Goal: Task Accomplishment & Management: Complete application form

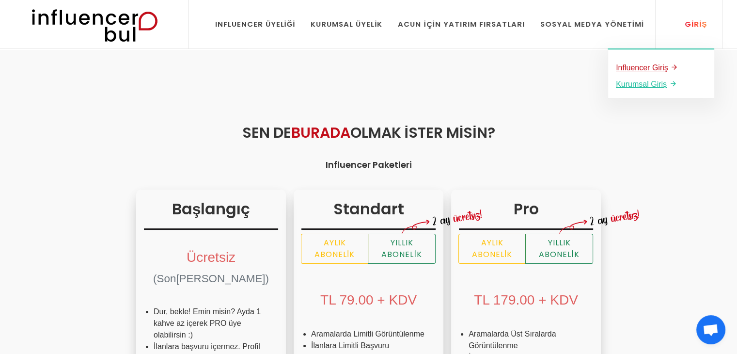
click at [650, 68] on u "Influencer Giriş" at bounding box center [642, 67] width 52 height 8
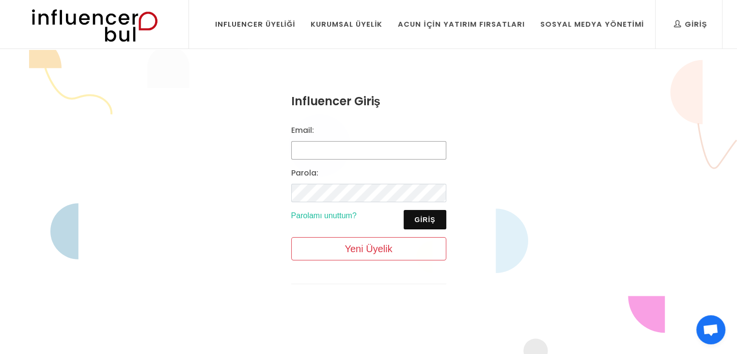
click at [328, 150] on input "Email:" at bounding box center [368, 150] width 155 height 18
click at [407, 219] on button "Giriş" at bounding box center [425, 219] width 42 height 19
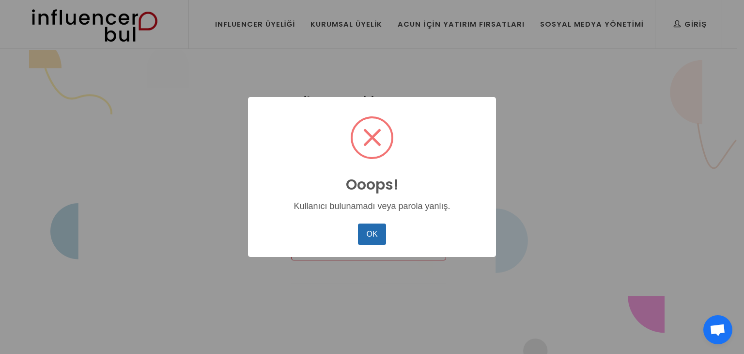
click at [370, 234] on button "OK" at bounding box center [372, 233] width 28 height 21
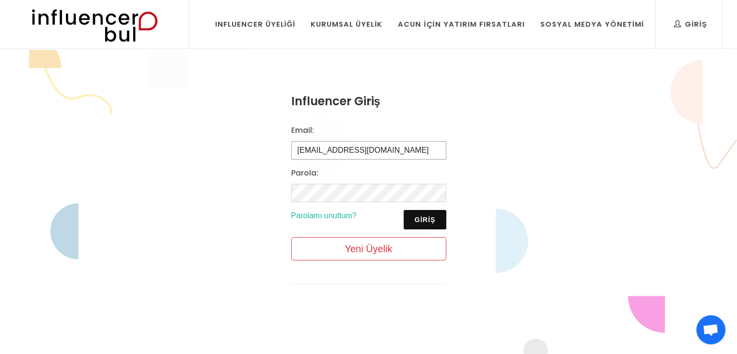
click at [409, 151] on input "yildizsenanur8@gmail.com" at bounding box center [368, 150] width 155 height 18
type input "y"
type input "b"
type input "[EMAIL_ADDRESS][DOMAIN_NAME]"
click at [419, 218] on button "Giriş" at bounding box center [425, 219] width 42 height 19
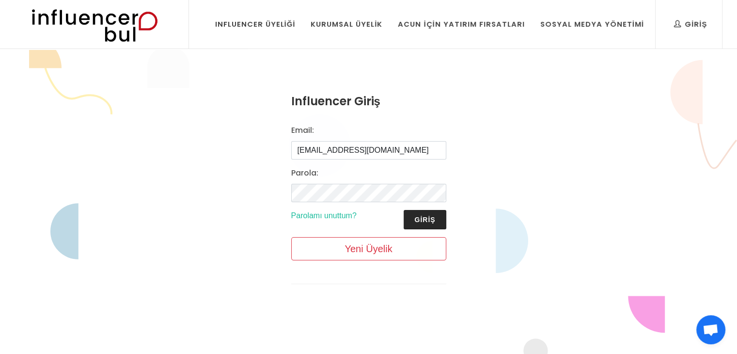
click at [419, 219] on button "Giriş" at bounding box center [425, 219] width 42 height 19
click at [420, 219] on button "Giriş" at bounding box center [425, 219] width 42 height 19
click at [337, 142] on input "Email:" at bounding box center [368, 150] width 155 height 18
type input "birsenaklasigi@gmail.com"
click at [430, 212] on button "Giriş" at bounding box center [425, 219] width 42 height 19
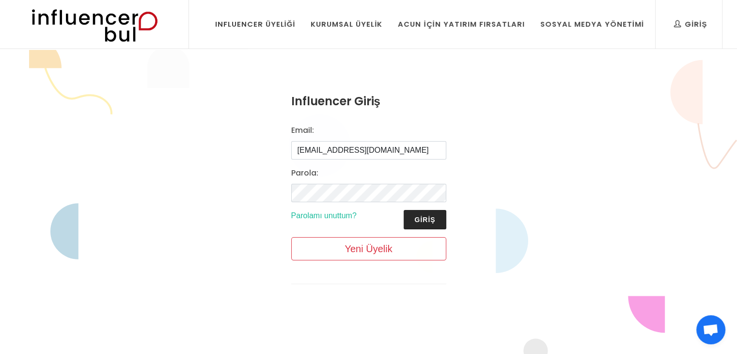
click at [425, 219] on button "Giriş" at bounding box center [425, 219] width 42 height 19
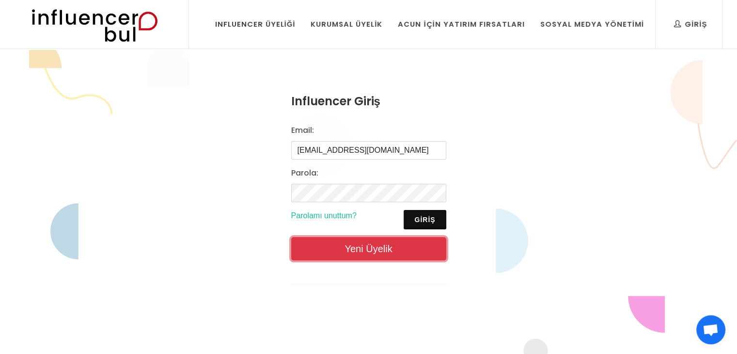
click at [370, 249] on link "Yeni Üyelik" at bounding box center [368, 248] width 155 height 23
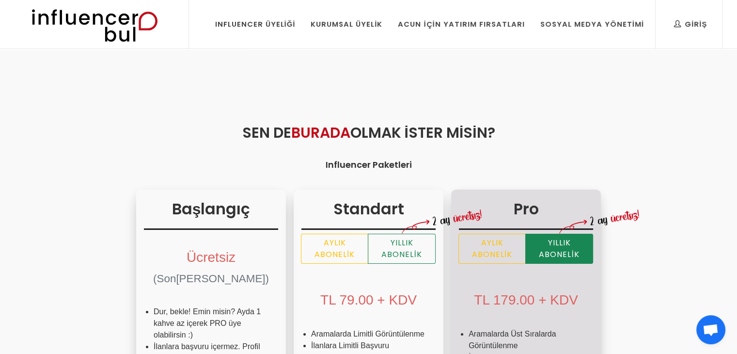
click at [525, 247] on label "Yıllık Abonelik" at bounding box center [559, 249] width 68 height 30
click at [459, 240] on input "Yıllık Abonelik" at bounding box center [462, 237] width 6 height 6
radio input "true"
click at [458, 248] on label "Aylık Abonelik" at bounding box center [491, 249] width 67 height 30
click at [459, 240] on input "Aylık Abonelik" at bounding box center [462, 237] width 6 height 6
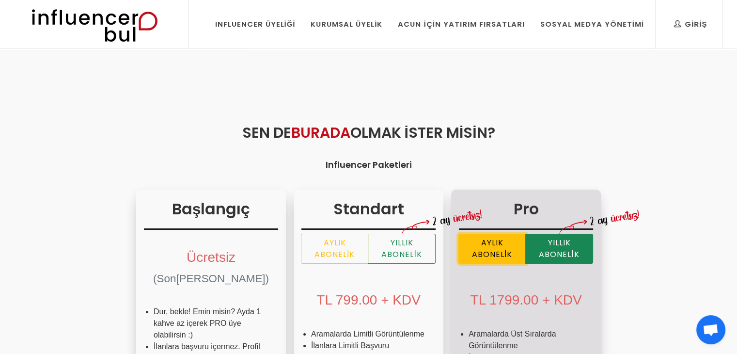
radio input "true"
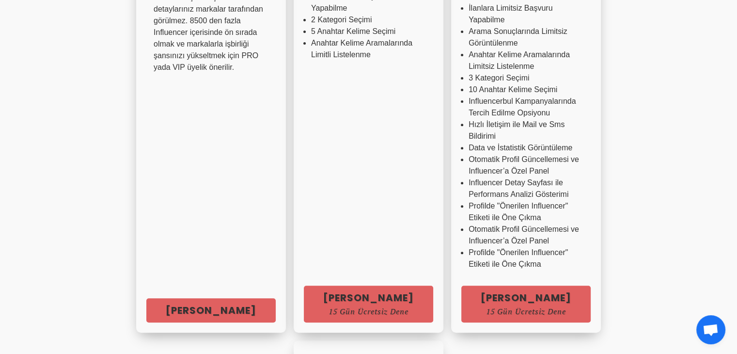
scroll to position [354, 0]
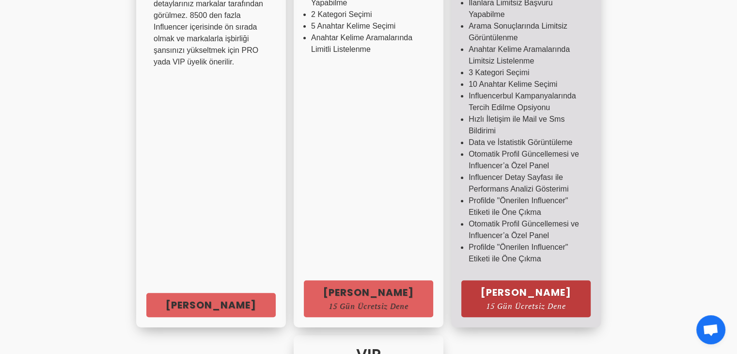
click at [481, 302] on span "15 Gün Ücretsiz Dene" at bounding box center [526, 306] width 91 height 8
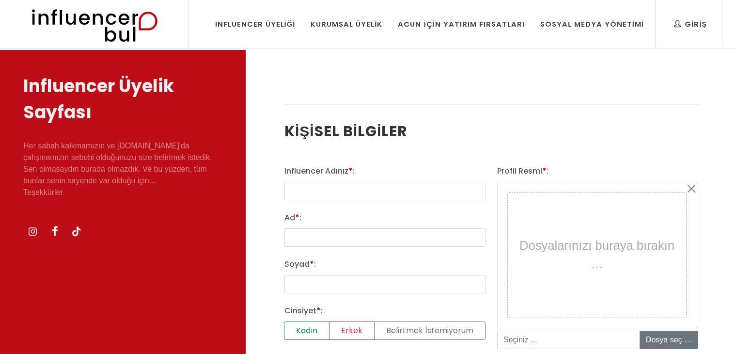
select select
click at [432, 187] on input "text" at bounding box center [384, 191] width 201 height 18
type input "birsenaklasigi"
click at [328, 237] on input "Ad * :" at bounding box center [384, 237] width 201 height 18
type input "Senanur"
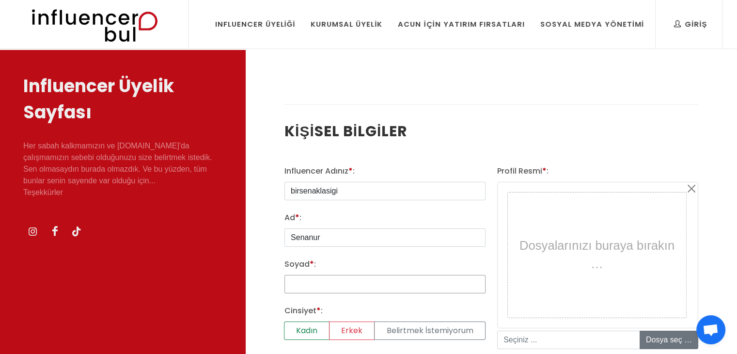
click at [324, 280] on input "Soyad * :" at bounding box center [384, 284] width 201 height 18
type input "Babacan"
click at [306, 327] on label "Kadın" at bounding box center [307, 330] width 46 height 18
click at [291, 327] on input "Kadın" at bounding box center [287, 324] width 6 height 6
radio input "true"
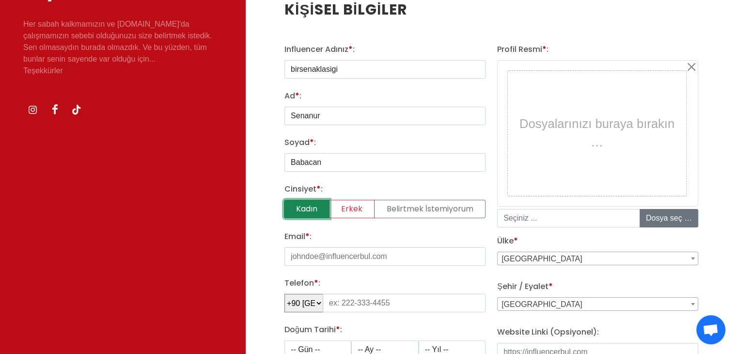
scroll to position [145, 0]
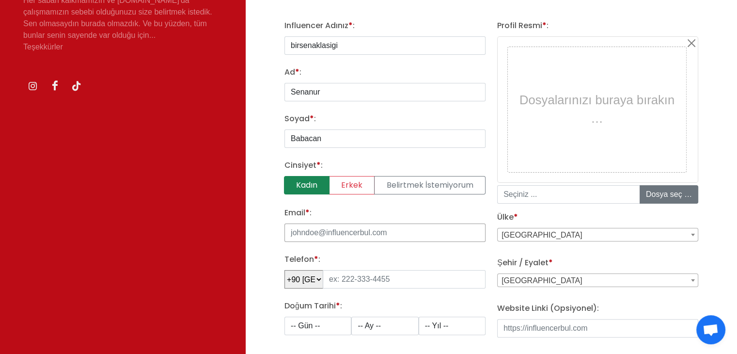
click at [342, 234] on input "Email * :" at bounding box center [384, 232] width 201 height 18
type input "birsenaklasigi@gmail.com"
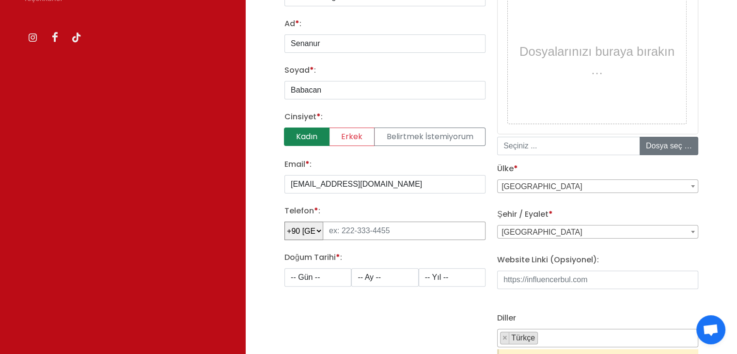
click at [368, 232] on input "tel" at bounding box center [404, 230] width 163 height 18
type input "0541 628 49 96"
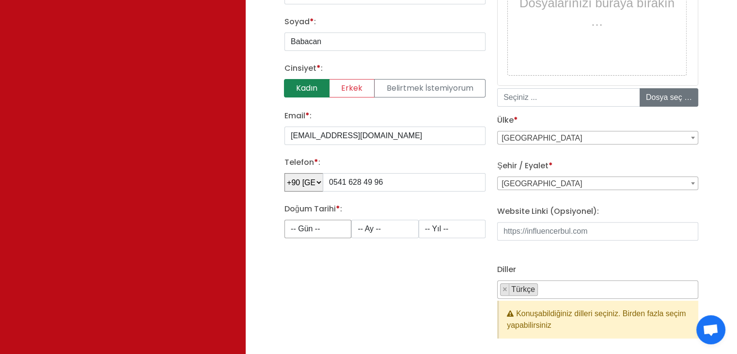
click at [306, 229] on select "-- Gün -- 1 2 3 4 5 6 7 8 9 10 11 12 13 14 15 16 17 18 19 20 21 22 23 24 25 26 …" at bounding box center [317, 228] width 67 height 18
click at [284, 219] on select "-- Gün -- 1 2 3 4 5 6 7 8 9 10 11 12 13 14 15 16 17 18 19 20 21 22 23 24 25 26 …" at bounding box center [317, 228] width 67 height 18
click at [309, 224] on select "-- Gün -- 1 2 3 4 5 6 7 8 9 10 11 12 13 14 15 16 17 18 19 20 21 22 23 24 25 26 …" at bounding box center [317, 228] width 67 height 18
select select "19"
click at [284, 219] on select "-- Gün -- 1 2 3 4 5 6 7 8 9 10 11 12 13 14 15 16 17 18 19 20 21 22 23 24 25 26 …" at bounding box center [317, 228] width 67 height 18
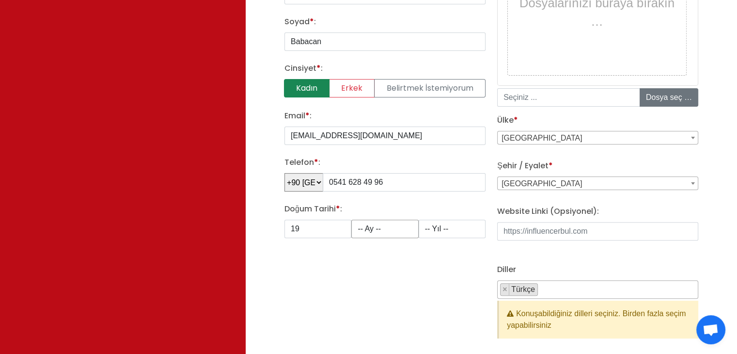
click at [375, 227] on select "-- Ay -- 1 2 3 4 5 6 7 8 9 10 11 12" at bounding box center [384, 228] width 67 height 18
select select "12"
click at [351, 219] on select "-- Ay -- 1 2 3 4 5 6 7 8 9 10 11 12" at bounding box center [384, 228] width 67 height 18
click at [433, 221] on select "-- Yıl -- 2008 2007 2006 2005 2004 2003 2002 2001 2000 1999 1998 1997 1996 1995…" at bounding box center [452, 228] width 67 height 18
select select "1997"
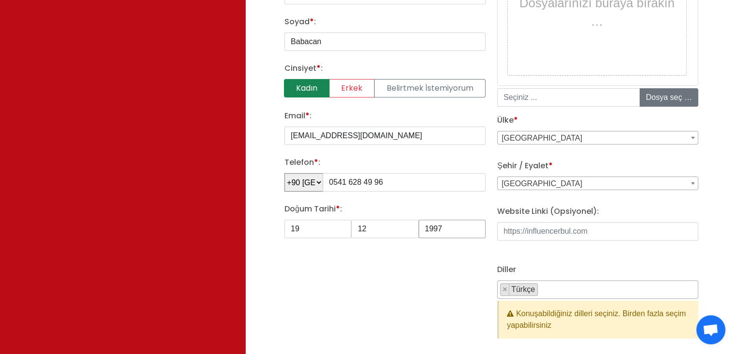
click at [419, 219] on select "-- Yıl -- 2008 2007 2006 2005 2004 2003 2002 2001 2000 1999 1998 1997 1996 1995…" at bounding box center [452, 228] width 67 height 18
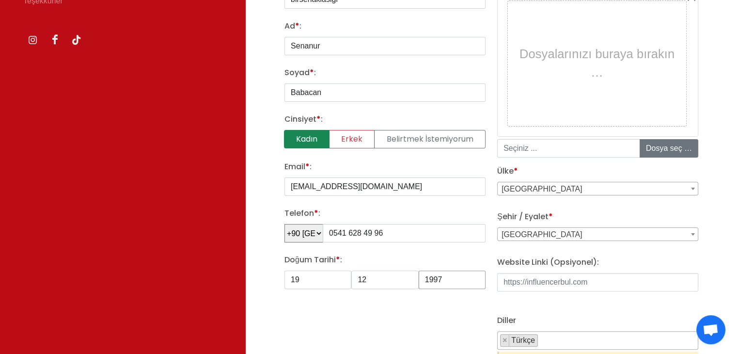
scroll to position [128, 0]
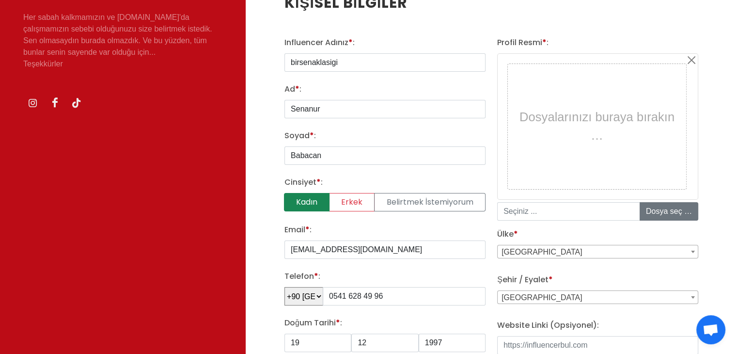
click at [621, 112] on div "Dosyalarınızı buraya bırakın …" at bounding box center [596, 126] width 173 height 120
click at [598, 133] on div "Dosyalarınızı buraya bırakın …" at bounding box center [596, 126] width 173 height 120
click at [666, 212] on input "file" at bounding box center [713, 211] width 147 height 17
type input "C:\fakepath\IMG_5596.jpeg"
type input "IMG_5596.jpeg"
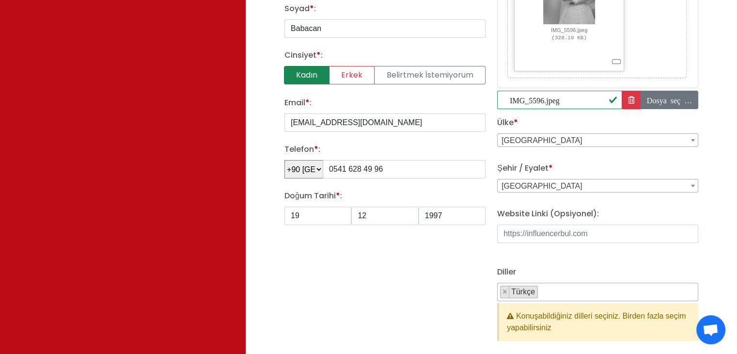
scroll to position [274, 0]
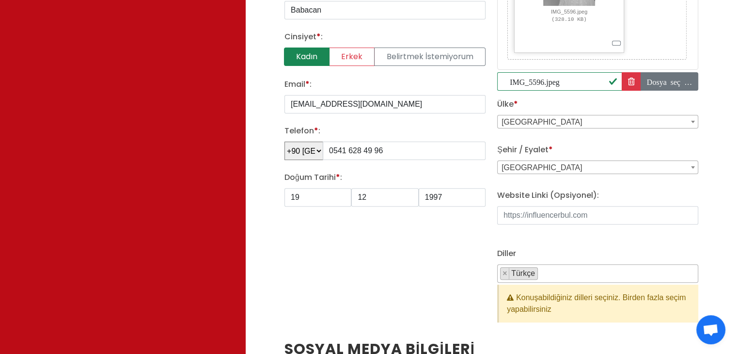
click at [542, 161] on span "Adana" at bounding box center [598, 168] width 200 height 14
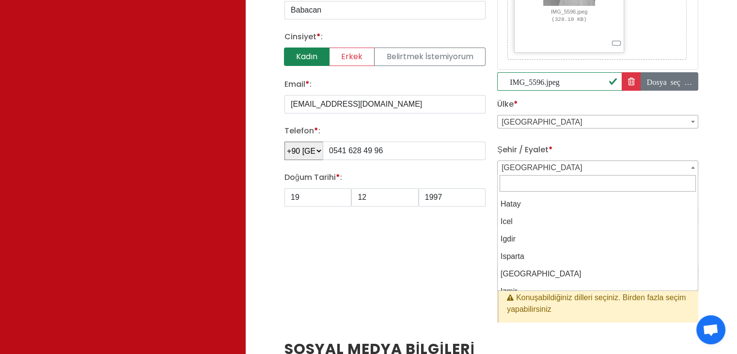
scroll to position [630, 0]
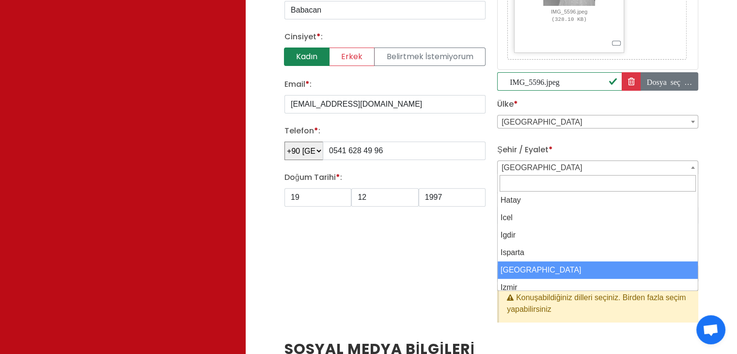
select select "3703"
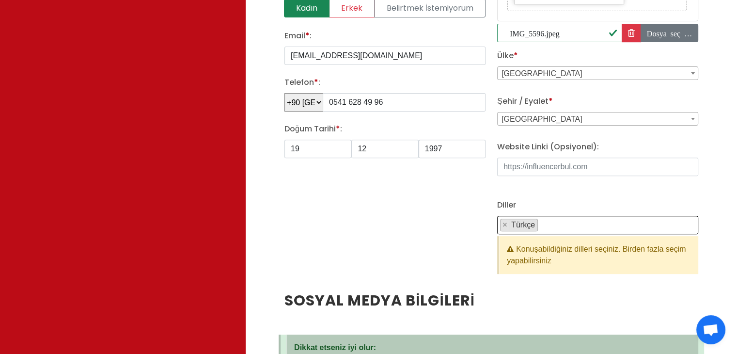
scroll to position [1, 0]
click at [548, 220] on span "× Türkçe" at bounding box center [597, 225] width 201 height 18
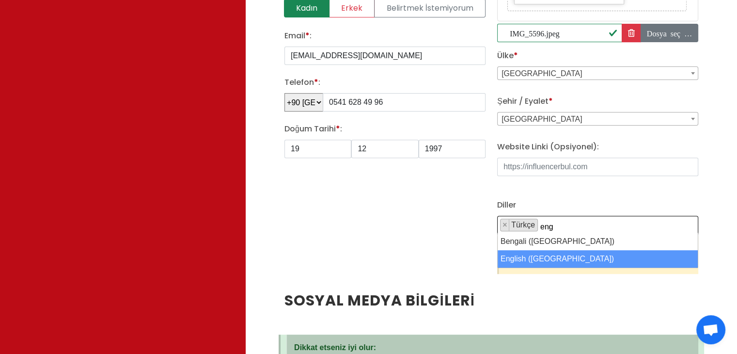
type textarea "eng"
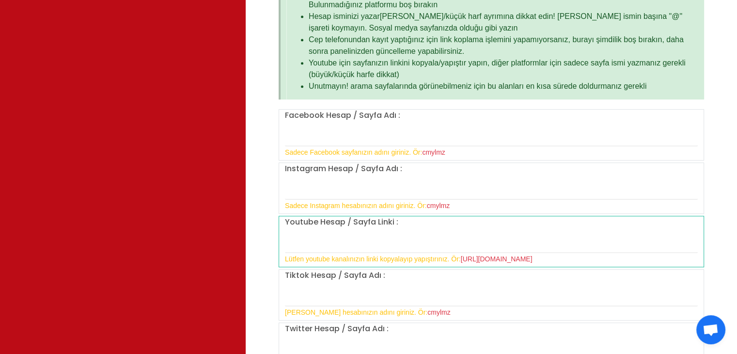
scroll to position [710, 0]
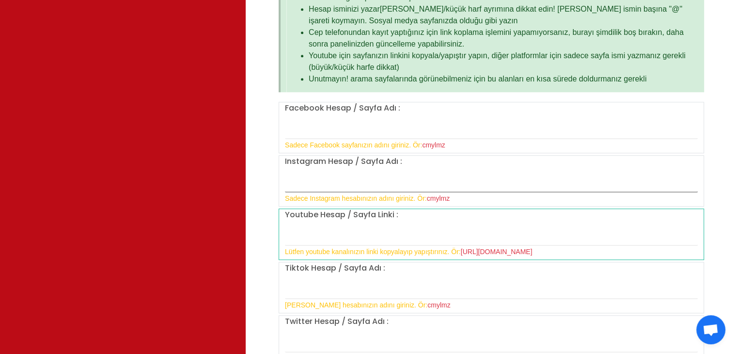
click at [379, 185] on input "text" at bounding box center [491, 182] width 413 height 20
type input "birsenaklasigi"
click at [314, 290] on input "text" at bounding box center [491, 289] width 413 height 20
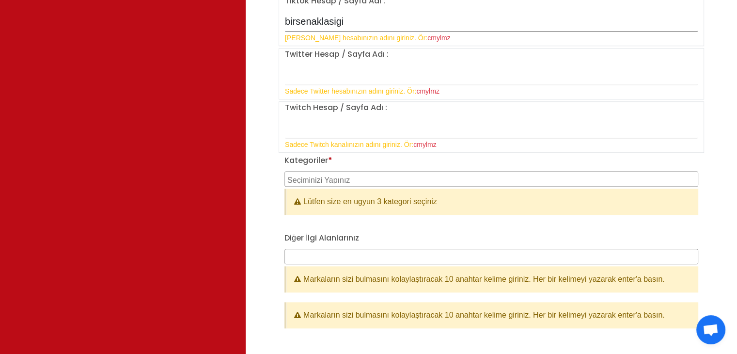
scroll to position [1000, 0]
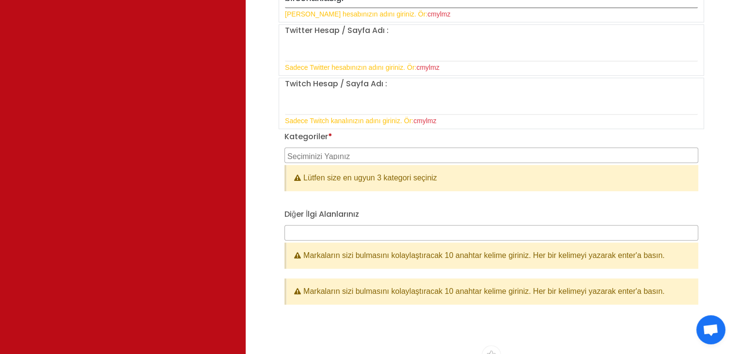
type input "birsenaklasigi"
click at [320, 149] on span at bounding box center [491, 153] width 413 height 8
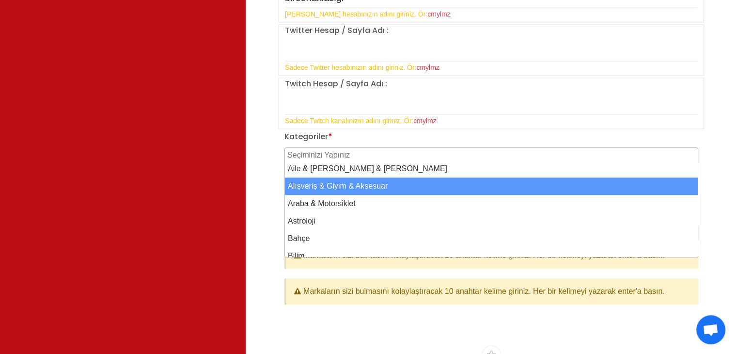
select select "2"
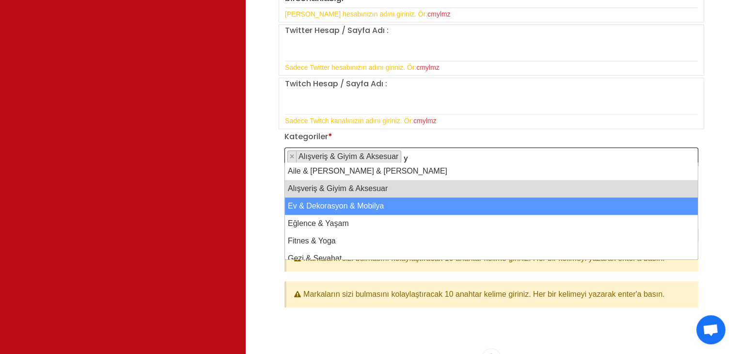
type textarea "y"
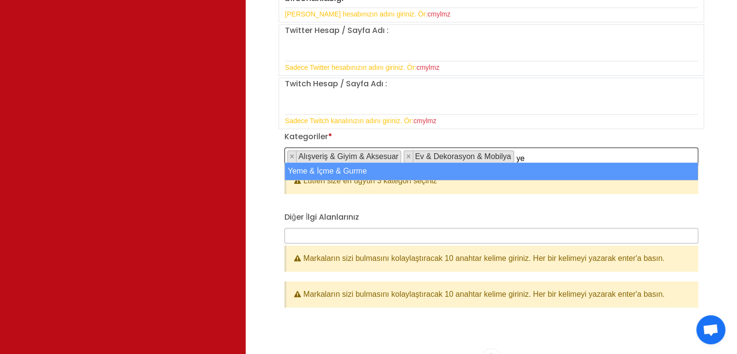
type textarea "ye"
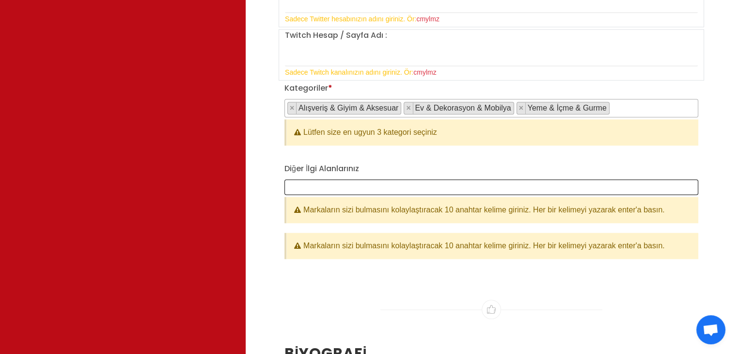
scroll to position [1, 0]
click at [303, 181] on span at bounding box center [491, 187] width 414 height 16
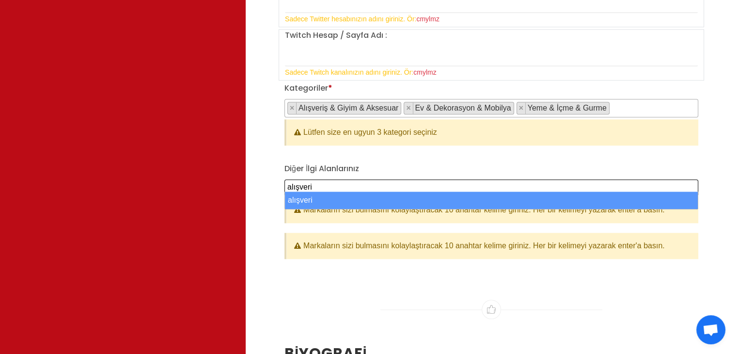
type textarea "alışveri"
select select "alışveri"
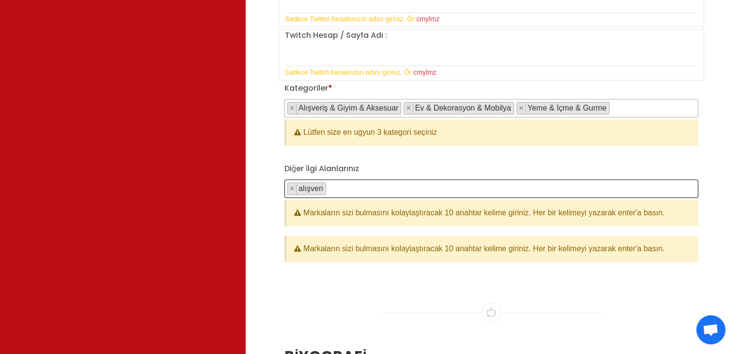
type textarea "alışveri"
select select
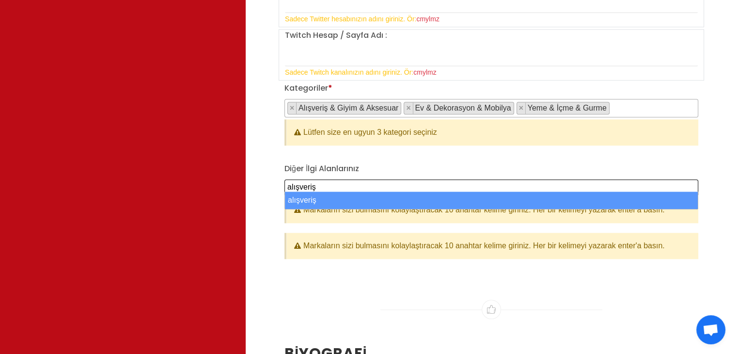
type textarea "alışveriş"
select select "alışveriş"
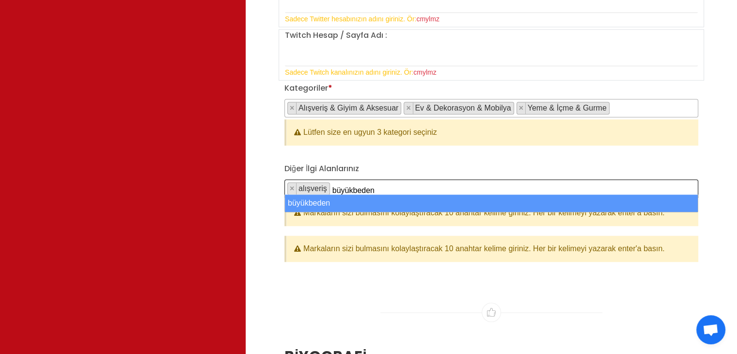
type textarea "büyükbeden"
type textarea "moda"
type textarea "gezi"
type textarea "seyahat"
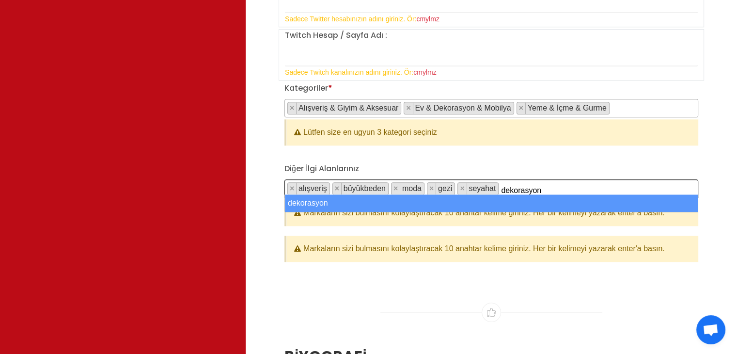
type textarea "dekorasyon"
type textarea "yemek"
type textarea "eğitim"
type textarea "mekan"
type textarea "ev"
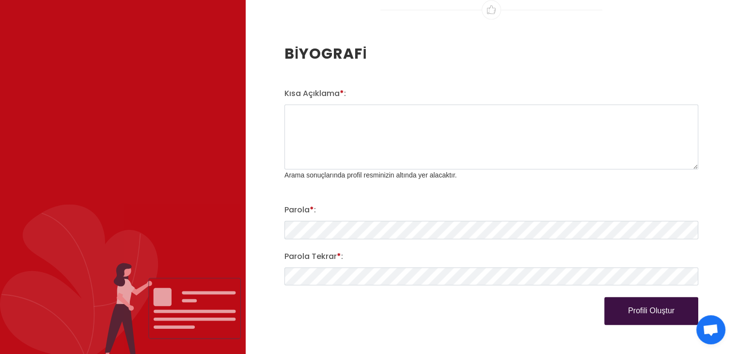
scroll to position [1388, 0]
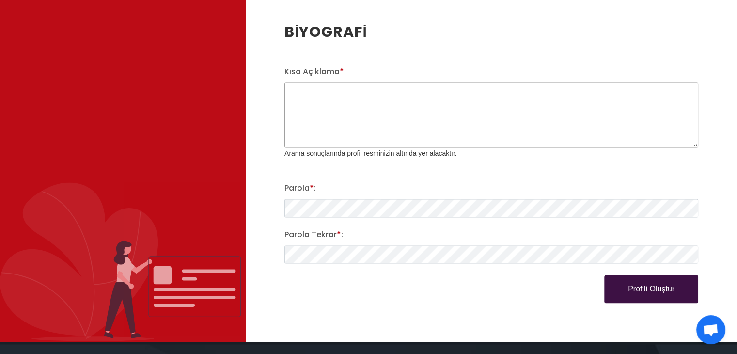
click at [463, 101] on textarea "Kısa Açıklama * :" at bounding box center [491, 114] width 414 height 65
type textarea "P"
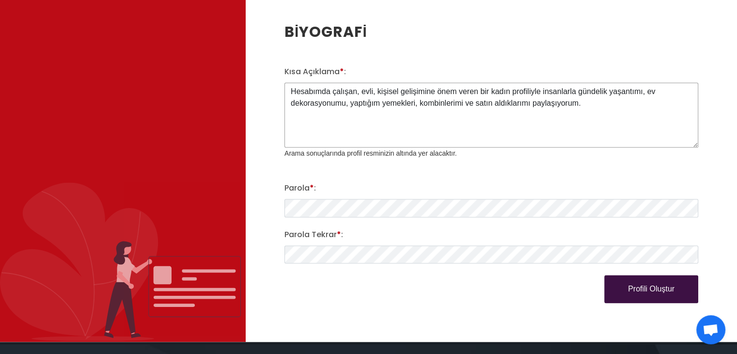
click at [463, 95] on textarea "Hesabımda çalışan, evli, kişisel gelişimine önem veren bir kadın profiliyle ins…" at bounding box center [491, 114] width 414 height 65
click at [487, 94] on textarea "Hesabımda çalışan, evli, kişisel gelişimine önem veren bir kadın profiliyle ins…" at bounding box center [491, 114] width 414 height 65
click at [632, 98] on textarea "Hesabımda çalışan, evli, kişisel gelişimine önem veren bir kadın profiliyle ins…" at bounding box center [491, 114] width 414 height 65
drag, startPoint x: 632, startPoint y: 98, endPoint x: 288, endPoint y: 82, distance: 344.4
click at [288, 82] on textarea "Hesabımda çalışan, evli, kişisel gelişimine önem veren bir kadın profiliyle ins…" at bounding box center [491, 114] width 414 height 65
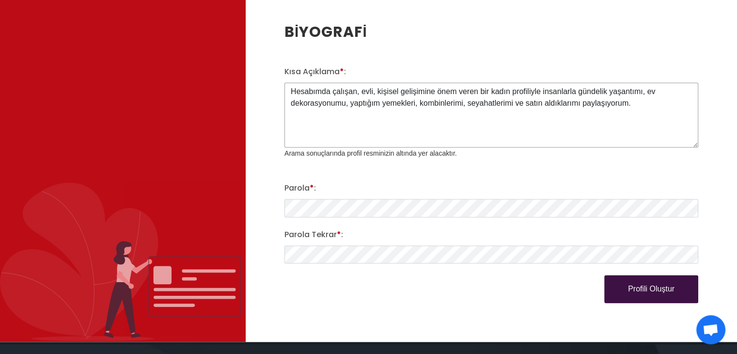
type textarea "Hesabımda çalışan, evli, kişisel gelişimine önem veren bir kadın profiliyle ins…"
click at [484, 171] on div "Kısa Açıklama * : Hesabımda çalışan, evli, kişisel gelişimine önem veren bir ka…" at bounding box center [491, 184] width 425 height 237
click at [624, 275] on button "Profili Oluştur" at bounding box center [651, 289] width 94 height 28
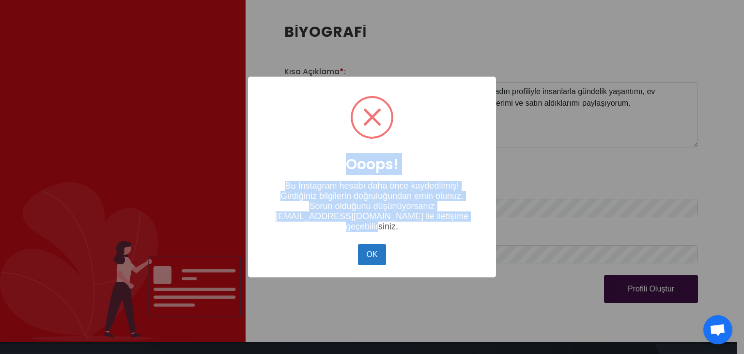
drag, startPoint x: 474, startPoint y: 221, endPoint x: 285, endPoint y: 174, distance: 195.2
click at [285, 174] on div "Ooops! × Bu Instagram hesabı daha önce kaydedilmiş! Girdiğiniz bilgilerin doğru…" at bounding box center [372, 177] width 248 height 201
copy div "Ooops! × Bu Instagram hesabı daha önce kaydedilmiş! Girdiğiniz bilgilerin doğru…"
click at [373, 249] on button "OK" at bounding box center [372, 254] width 28 height 21
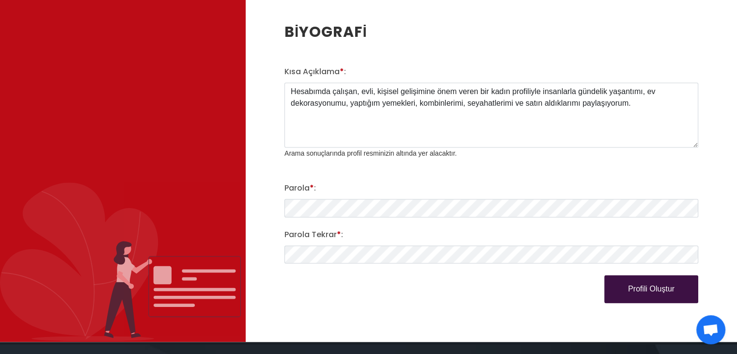
click at [707, 326] on span "Açık sohbet" at bounding box center [711, 331] width 16 height 14
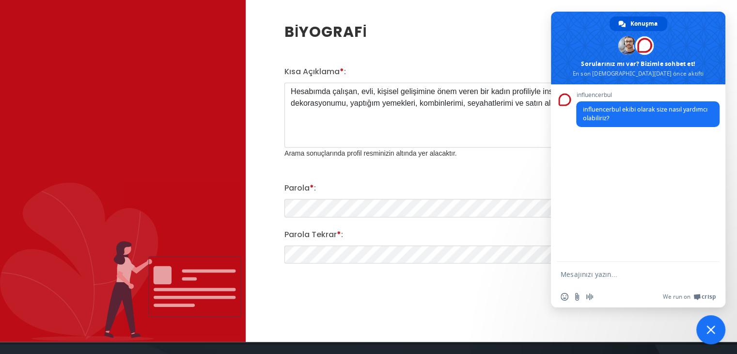
click at [594, 273] on textarea "Mesajınızı yazın..." at bounding box center [628, 274] width 134 height 9
click at [595, 272] on textarea "Mesajınızı yazın..." at bounding box center [628, 274] width 134 height 9
paste textarea "Ooops! Bu Instagram hesabı daha önce kaydedilmiş! Girdiğiniz bilgilerin doğrulu…"
type textarea "Ooops! Bu Instagram hesabı daha önce kaydedilmiş! Girdiğiniz bilgilerin doğrulu…"
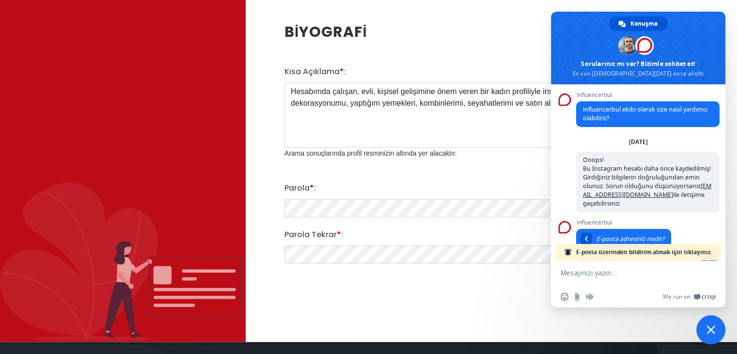
scroll to position [48, 0]
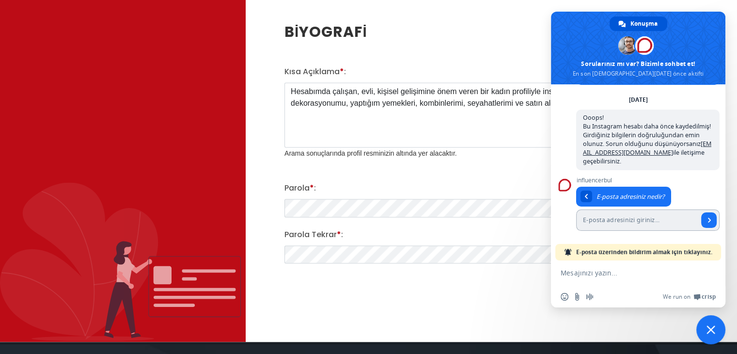
click at [649, 216] on input "E-posta adresinizi giriniz..." at bounding box center [637, 219] width 122 height 21
click at [573, 279] on textarea "Mesajınızı yazın..." at bounding box center [628, 276] width 134 height 17
click at [573, 270] on textarea "Mesajınızı yazın..." at bounding box center [628, 276] width 134 height 17
type textarea "T"
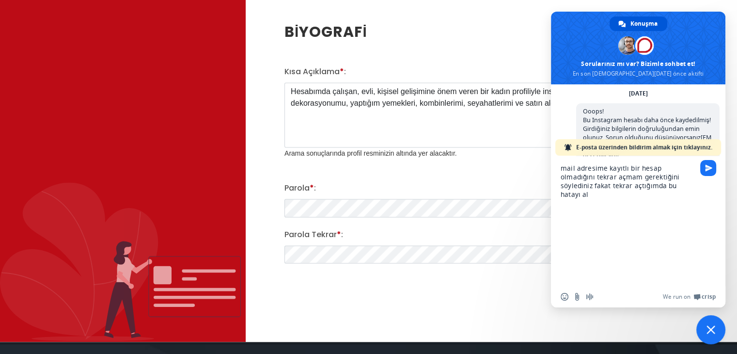
scroll to position [4, 0]
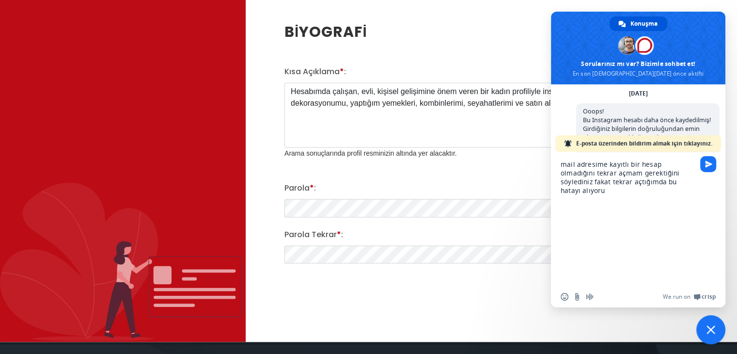
type textarea "mail adresime kayıtlı bir hesap olmadığını tekrar açmam gerektiğini söylediniz …"
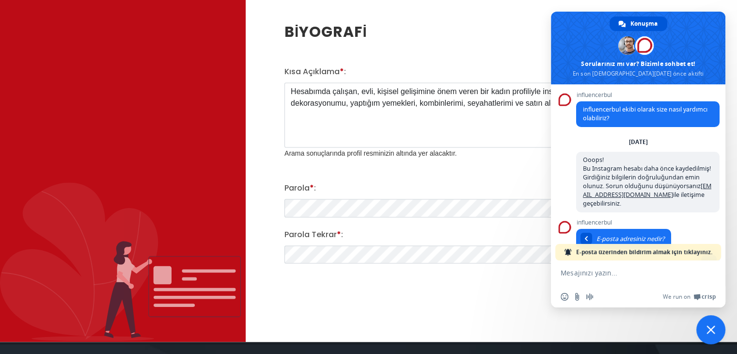
scroll to position [164, 0]
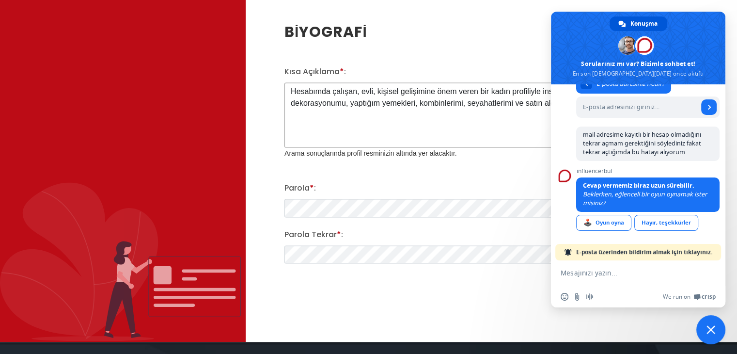
click at [483, 120] on textarea "Hesabımda çalışan, evli, kişisel gelişimine önem veren bir kadın profiliyle ins…" at bounding box center [491, 114] width 414 height 65
click at [517, 31] on h2 "BİYOGRAFİ" at bounding box center [491, 32] width 414 height 22
drag, startPoint x: 290, startPoint y: 83, endPoint x: 739, endPoint y: 95, distance: 449.8
click at [608, 220] on div "🕹️ Oyun oyna" at bounding box center [603, 223] width 55 height 16
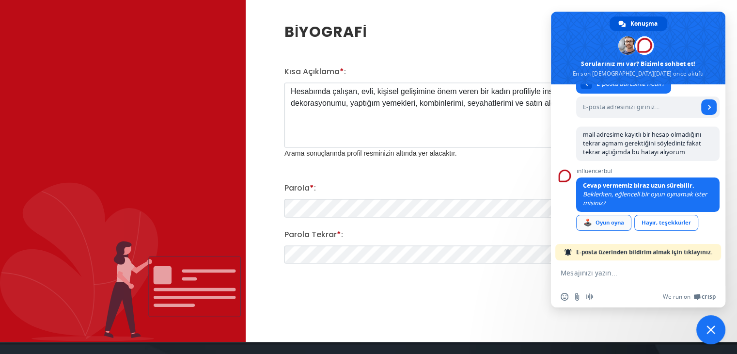
scroll to position [91, 0]
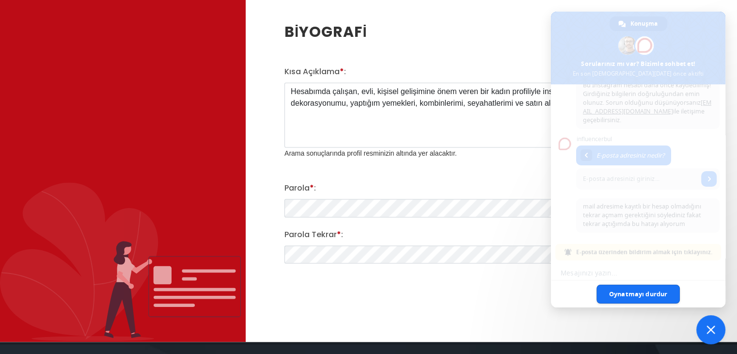
click at [659, 297] on span "Oynatmayı durdur" at bounding box center [637, 293] width 83 height 19
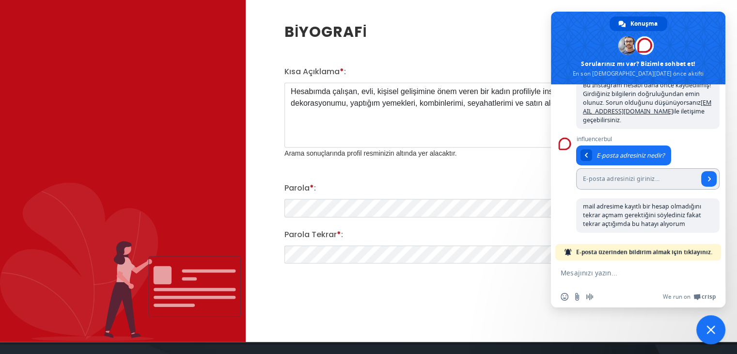
click at [630, 173] on input "E-posta adresinizi giriniz..." at bounding box center [637, 178] width 122 height 21
click at [646, 172] on input "birsenaklasigi@gmaikl.com" at bounding box center [637, 178] width 122 height 21
type input "birsenaklasigi@gmail.com"
click at [702, 178] on span "Gönder" at bounding box center [709, 179] width 16 height 16
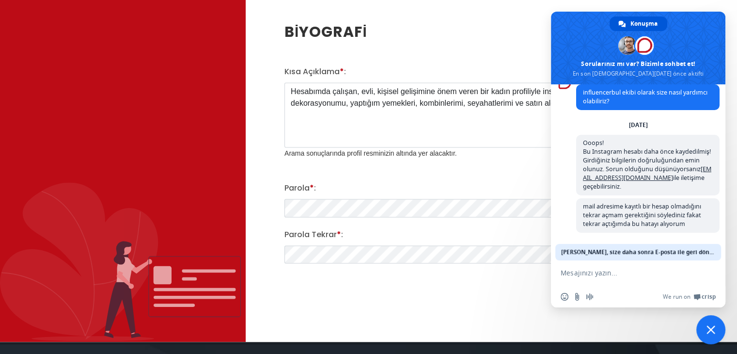
scroll to position [25, 0]
click at [684, 248] on span "[PERSON_NAME], size daha sonra E-posta ile geri dönüş yapacağız." at bounding box center [638, 252] width 154 height 16
click at [682, 244] on span "[PERSON_NAME], size daha sonra E-posta ile geri dönüş yapacağız." at bounding box center [638, 252] width 154 height 16
drag, startPoint x: 679, startPoint y: 31, endPoint x: 670, endPoint y: 123, distance: 92.1
click at [671, 132] on div "Konuşma Yunus Sorularınız mı var? Bizimle sohbet et! En son 17.09.2025 önce akt…" at bounding box center [638, 160] width 174 height 296
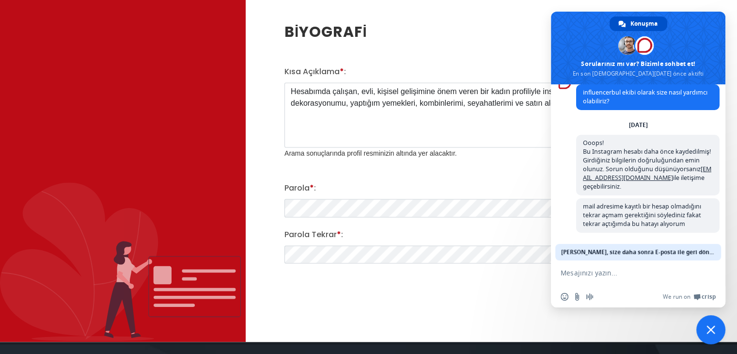
click at [638, 23] on span "Konuşma" at bounding box center [643, 23] width 27 height 15
click at [709, 331] on span "Sohbeti kapat" at bounding box center [710, 329] width 9 height 9
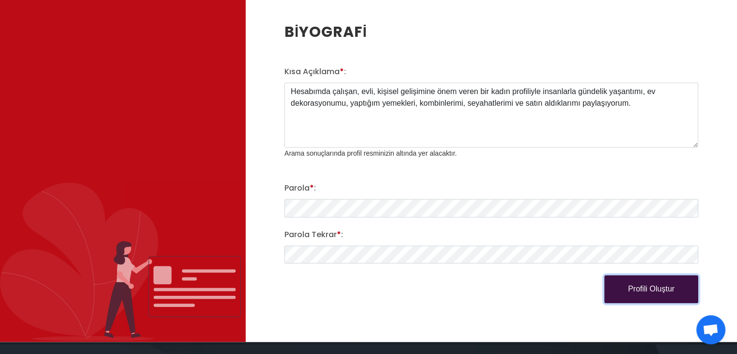
click at [662, 278] on button "Profili Oluştur" at bounding box center [651, 289] width 94 height 28
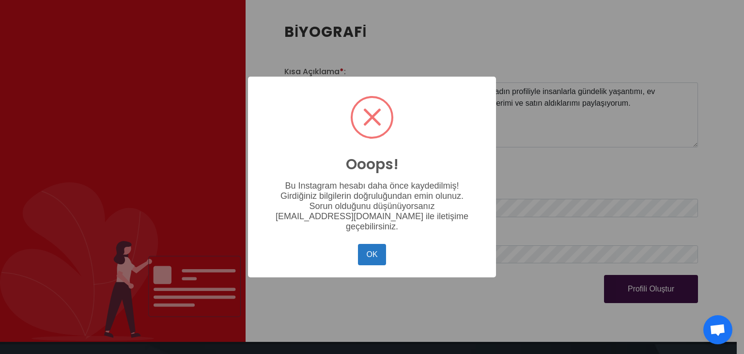
click at [370, 256] on button "OK" at bounding box center [372, 254] width 28 height 21
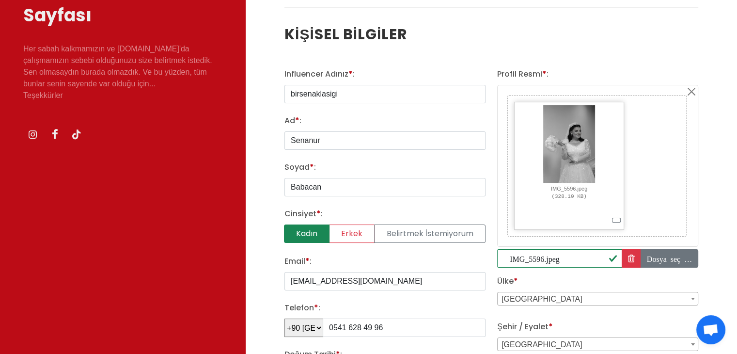
scroll to position [0, 0]
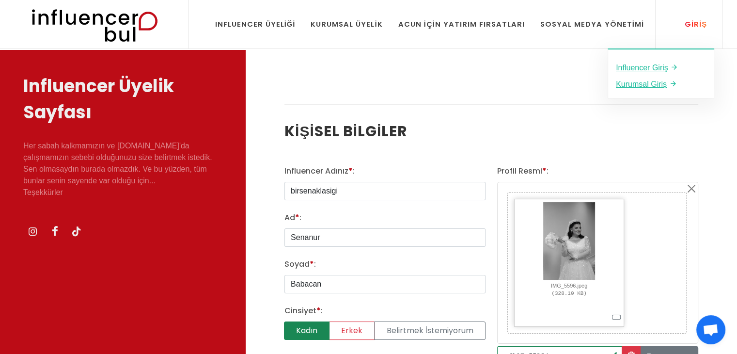
click at [685, 29] on div "Giriş" at bounding box center [690, 24] width 33 height 11
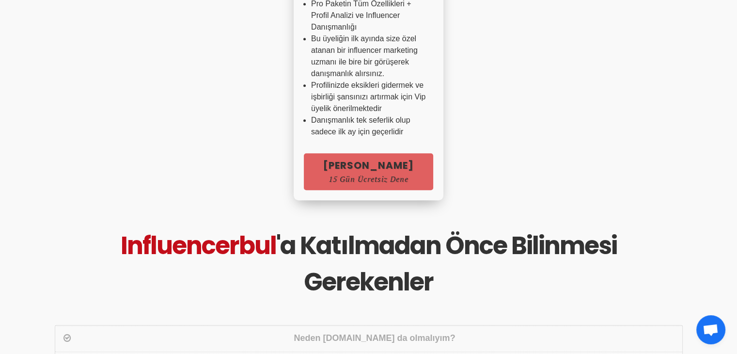
scroll to position [877, 0]
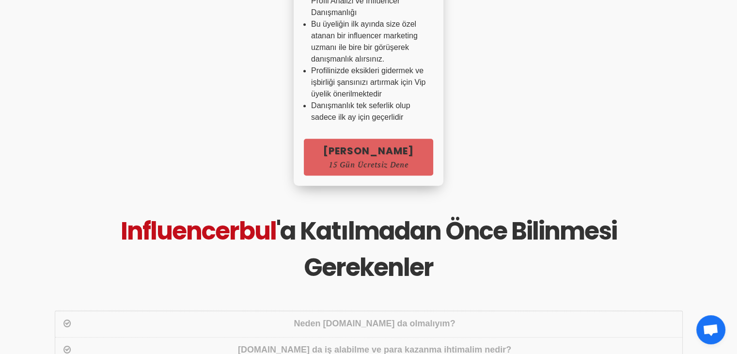
scroll to position [829, 0]
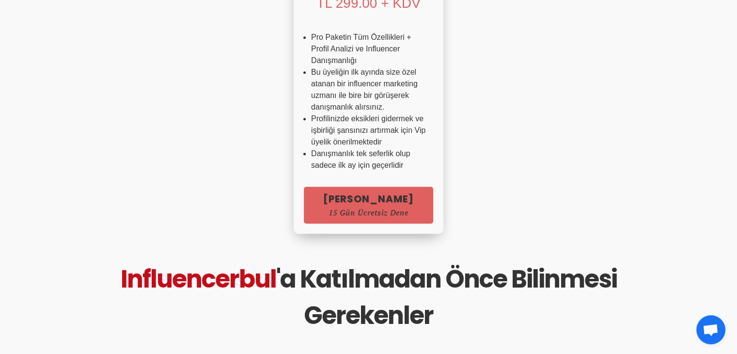
scroll to position [781, 0]
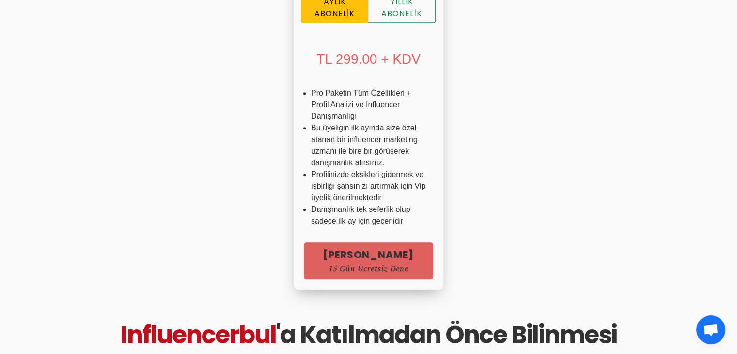
scroll to position [742, 0]
